Goal: Task Accomplishment & Management: Use online tool/utility

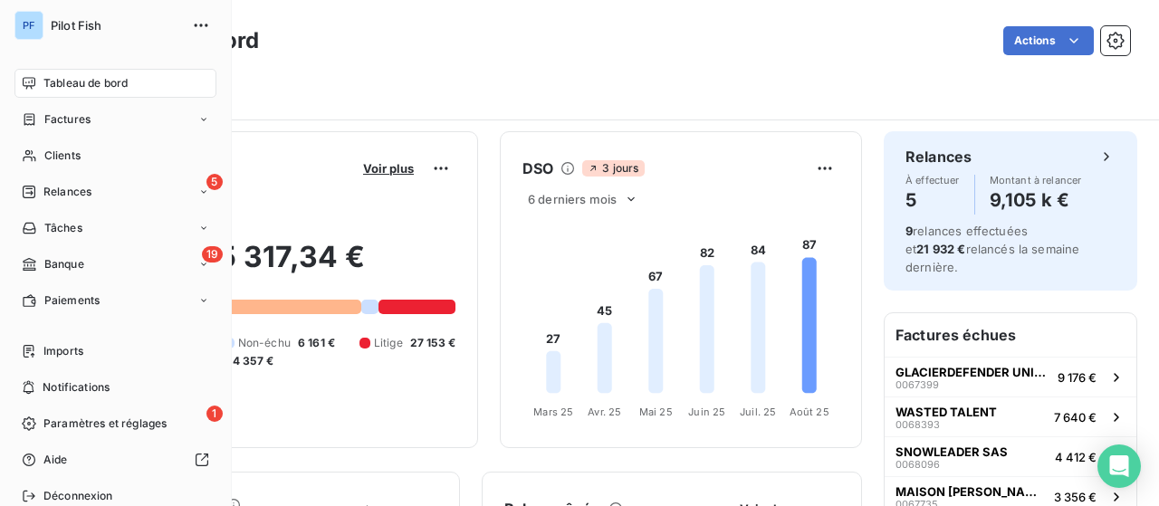
scroll to position [453, 0]
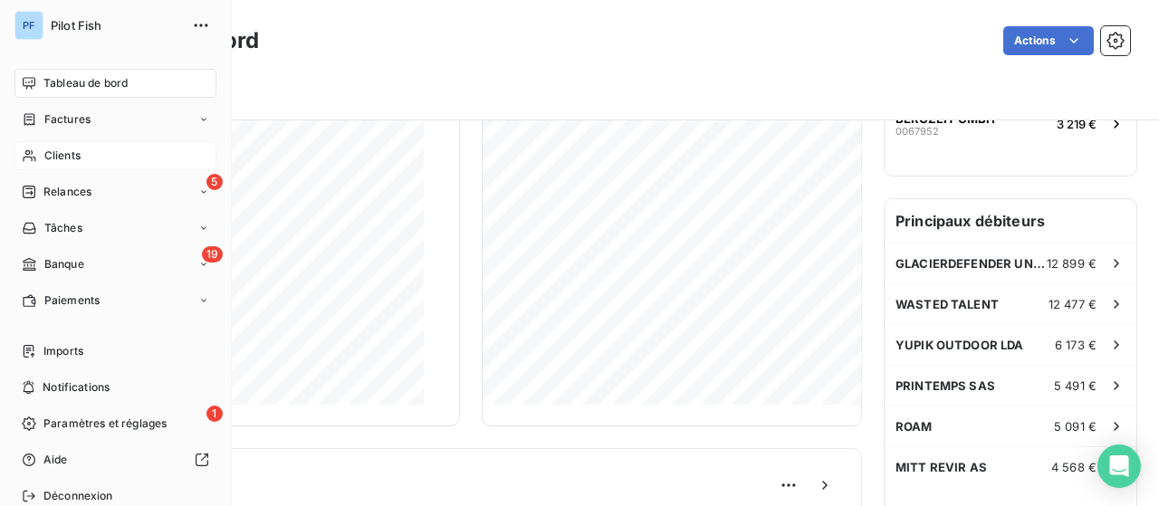
click at [84, 161] on div "Clients" at bounding box center [115, 155] width 202 height 29
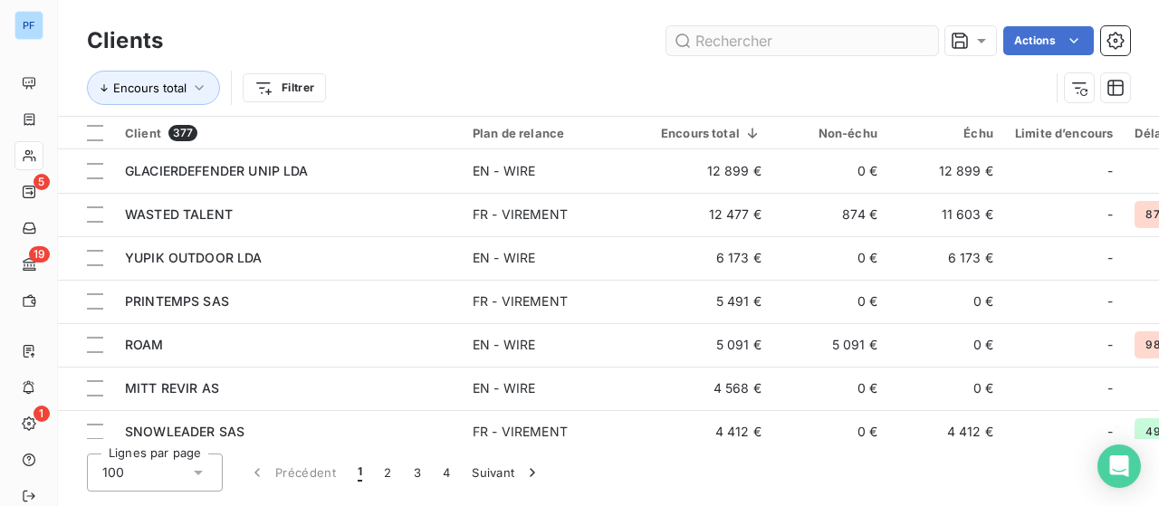
click at [842, 52] on input "text" at bounding box center [802, 40] width 272 height 29
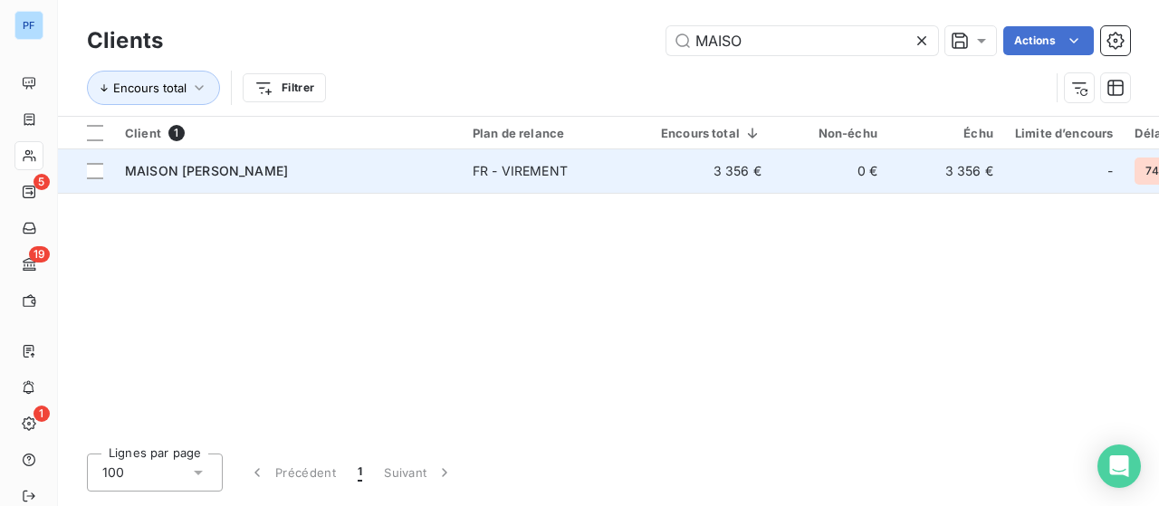
type input "MAISO"
click at [652, 170] on td "3 356 €" at bounding box center [711, 170] width 122 height 43
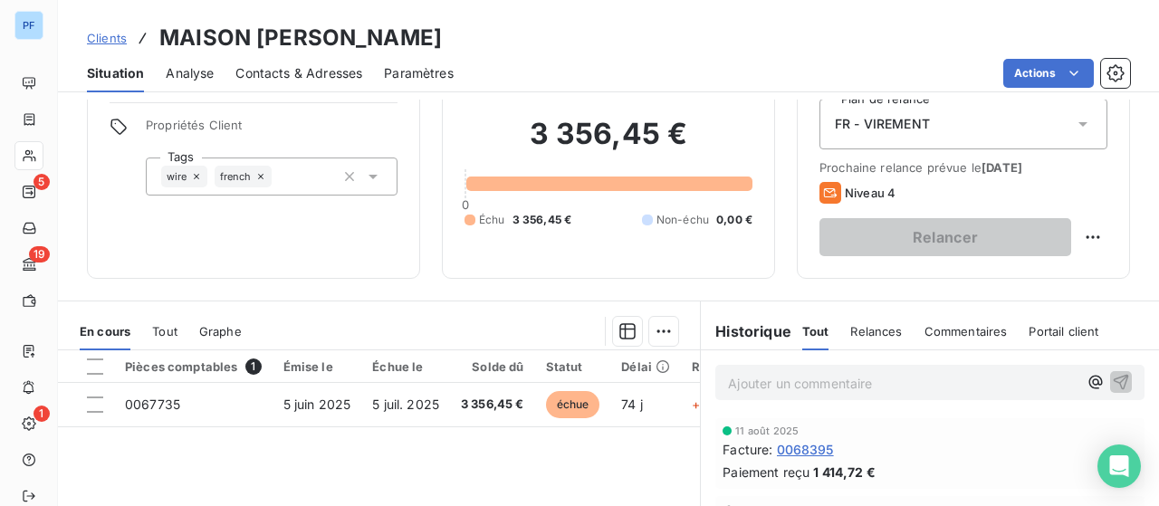
scroll to position [42, 0]
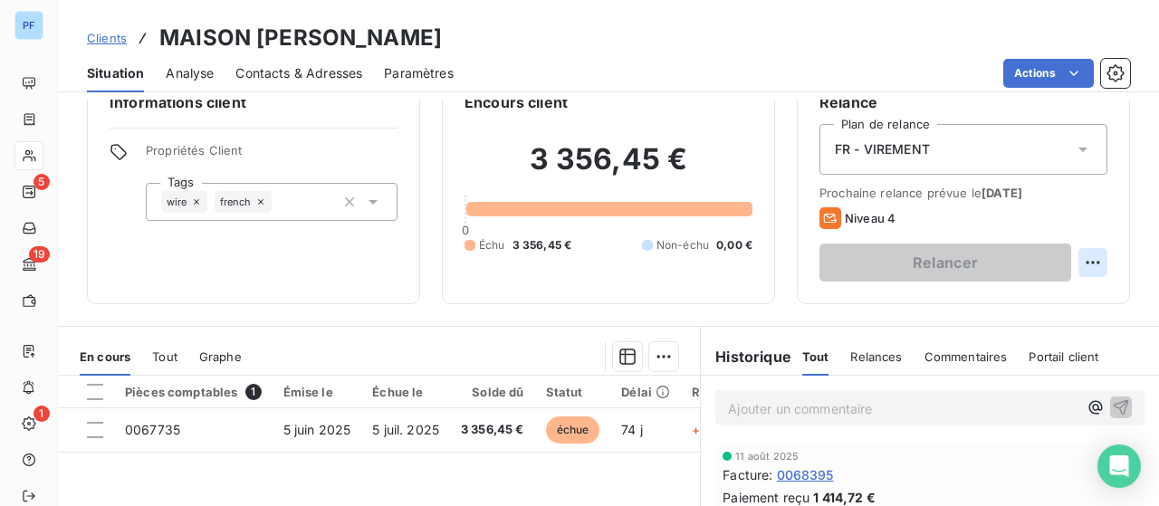
click at [1072, 262] on html "PF 5 19 1 Clients MAISON [PERSON_NAME] Situation Analyse Contacts & Adresses Pa…" at bounding box center [579, 253] width 1159 height 506
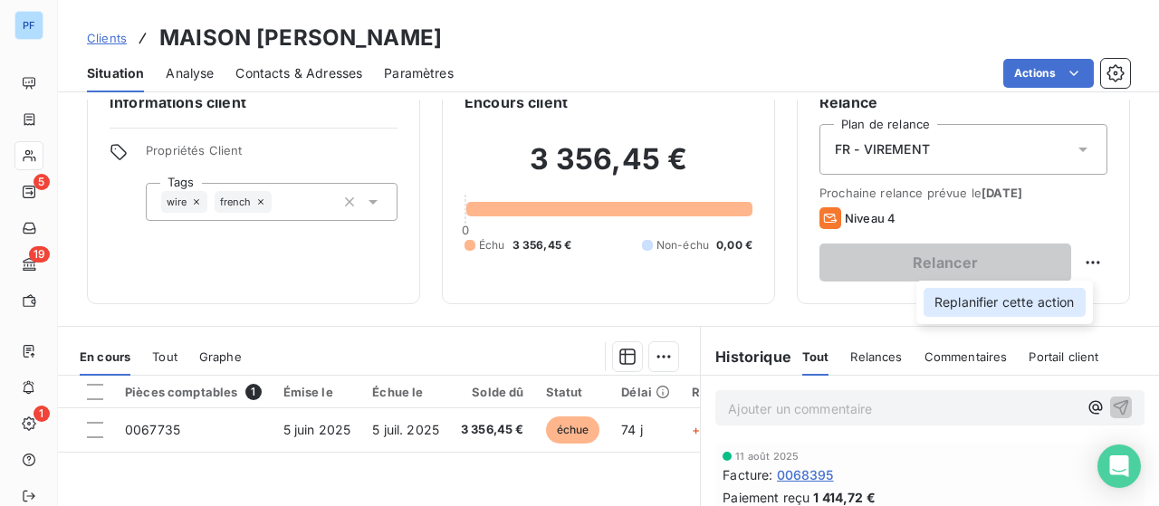
click at [1012, 304] on div "Replanifier cette action" at bounding box center [1005, 302] width 162 height 29
select select "7"
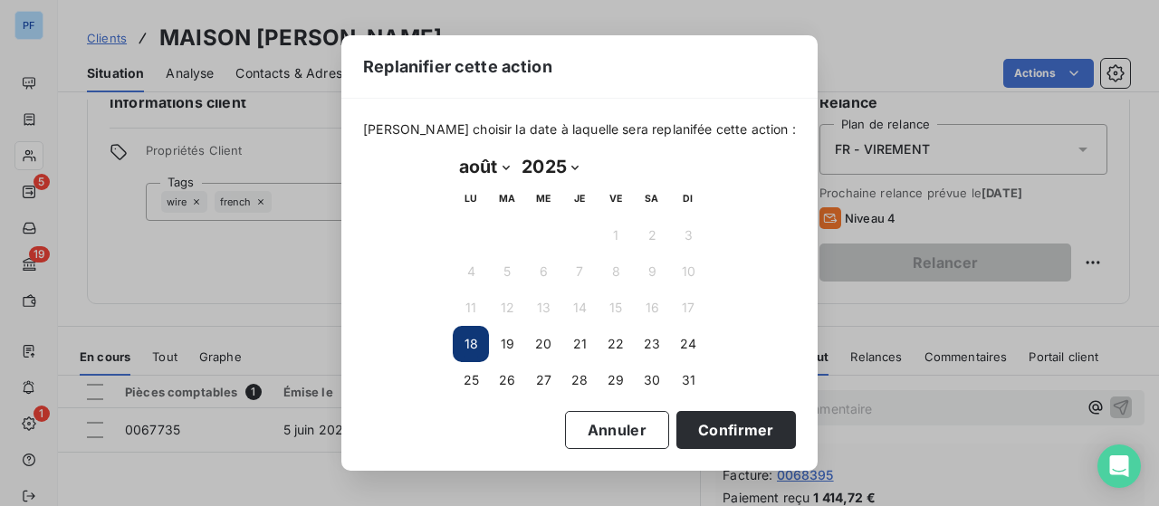
click at [469, 347] on button "18" at bounding box center [471, 344] width 36 height 36
click at [467, 347] on button "18" at bounding box center [471, 344] width 36 height 36
click at [692, 425] on button "Confirmer" at bounding box center [736, 430] width 120 height 38
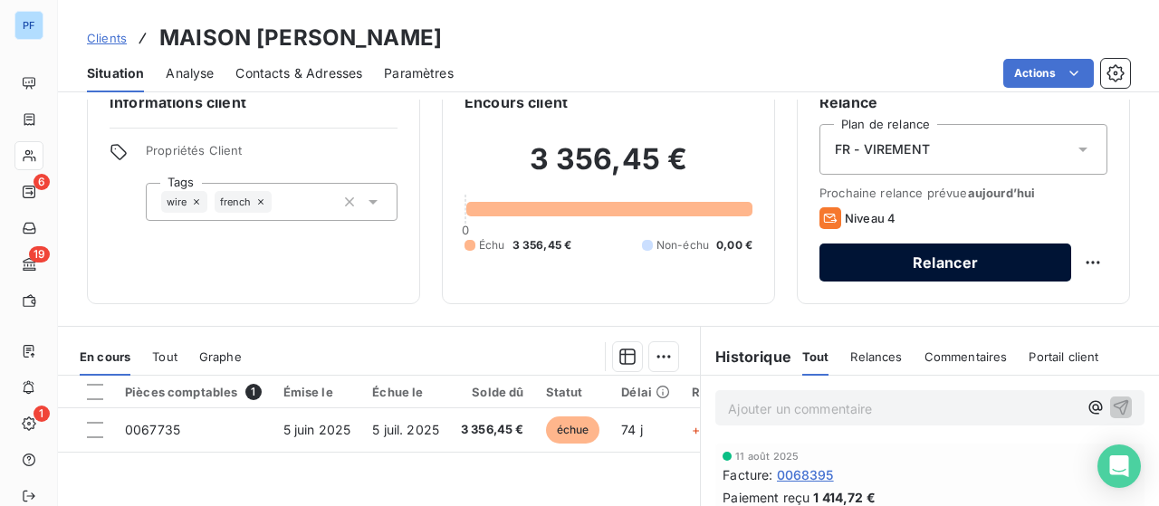
click at [841, 259] on button "Relancer" at bounding box center [945, 263] width 252 height 38
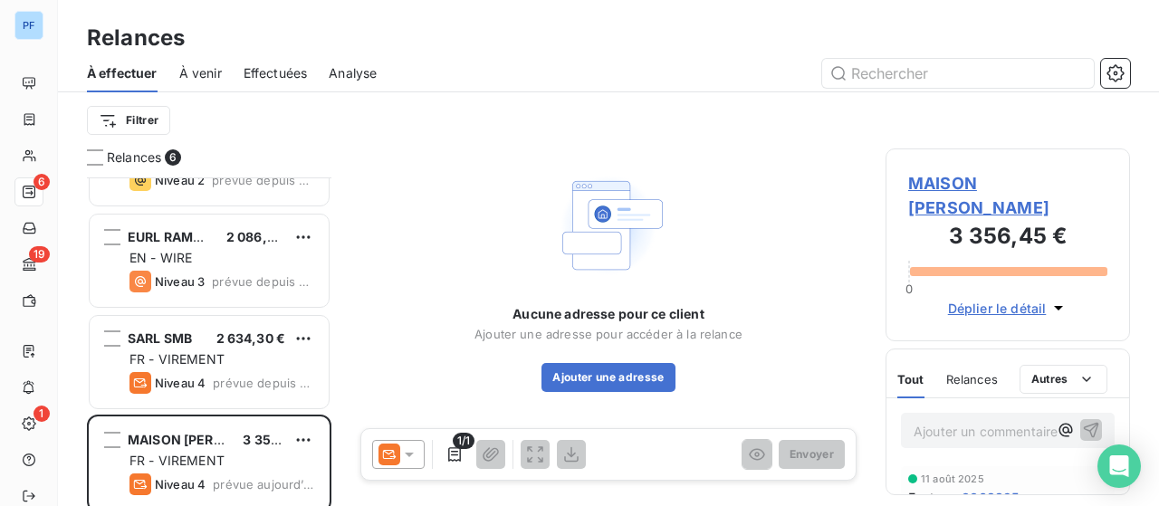
scroll to position [280, 0]
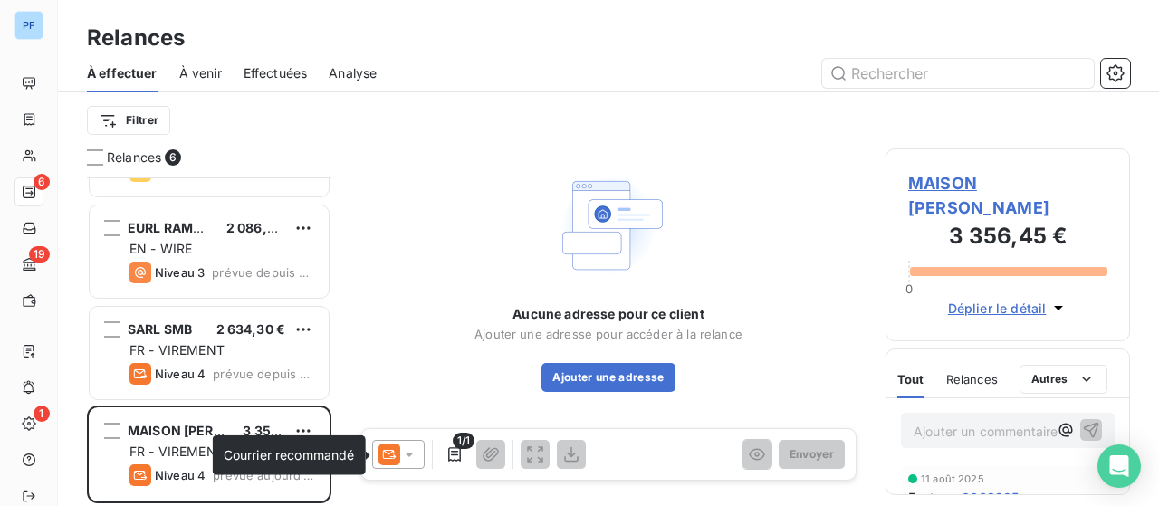
click at [392, 451] on icon at bounding box center [390, 454] width 14 height 9
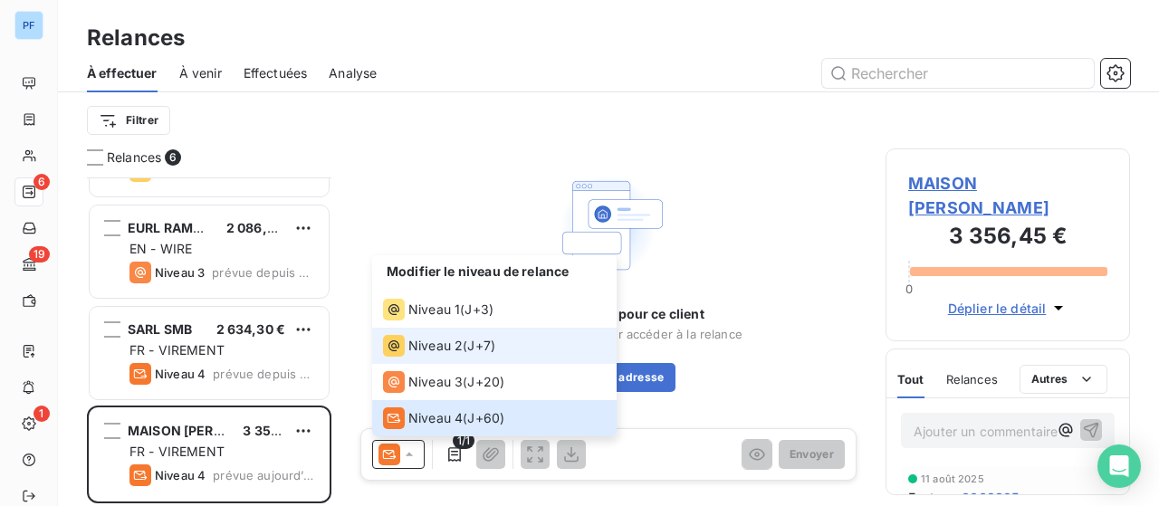
click at [435, 341] on span "Niveau 2" at bounding box center [435, 346] width 54 height 18
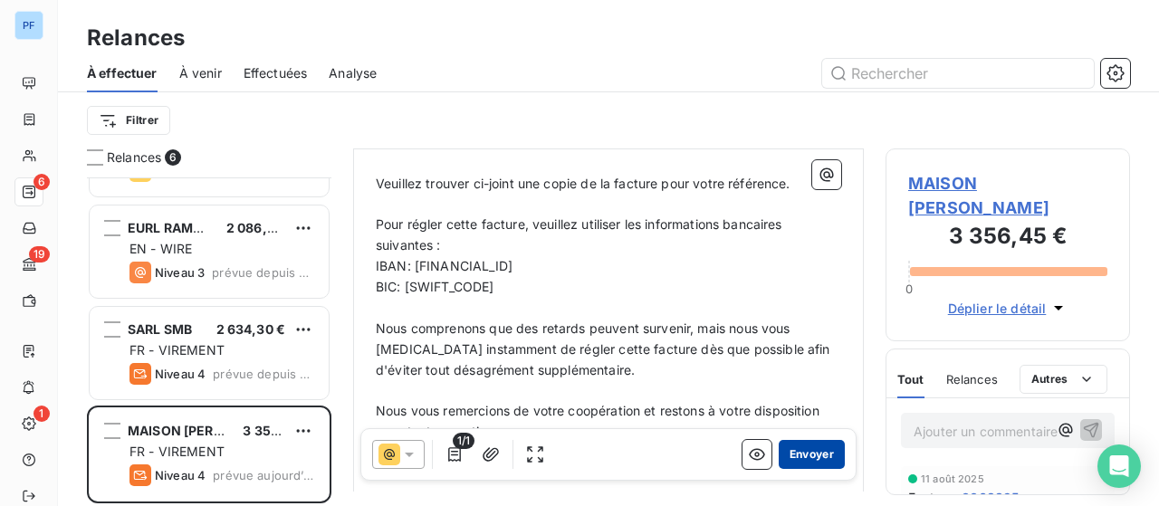
scroll to position [545, 0]
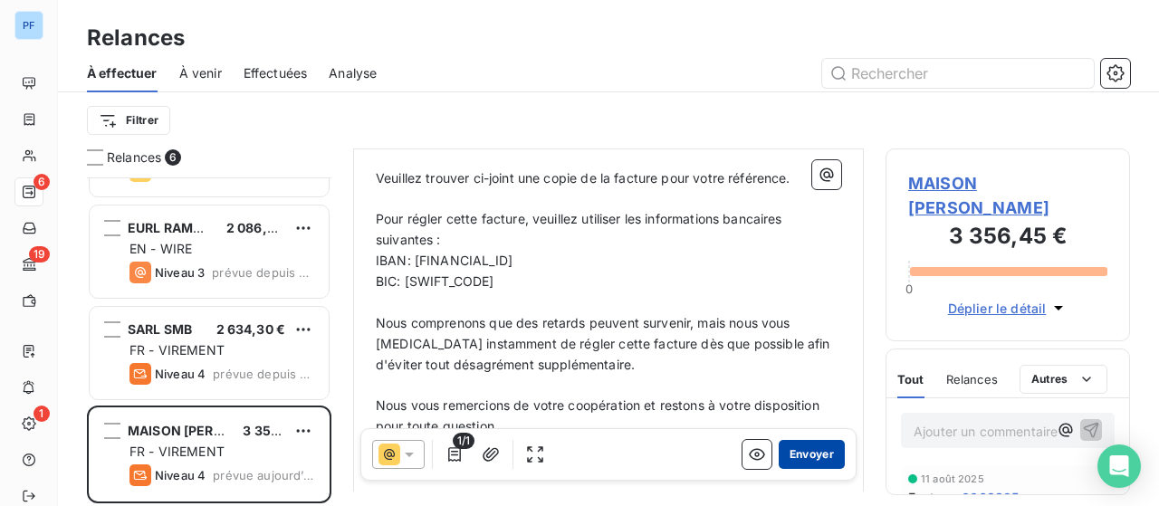
click at [798, 455] on button "Envoyer" at bounding box center [812, 454] width 66 height 29
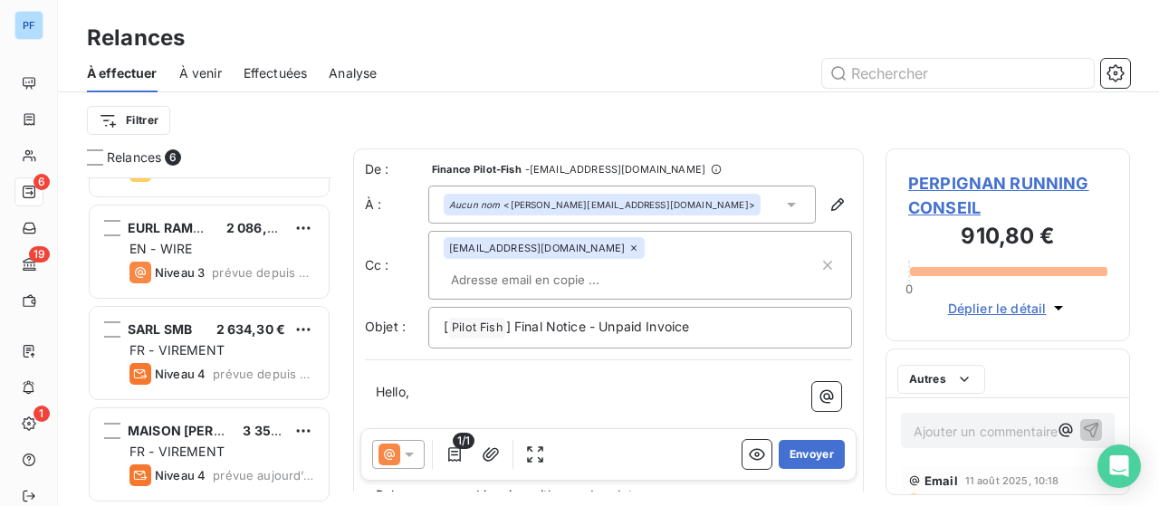
scroll to position [178, 0]
